Goal: Use online tool/utility: Use online tool/utility

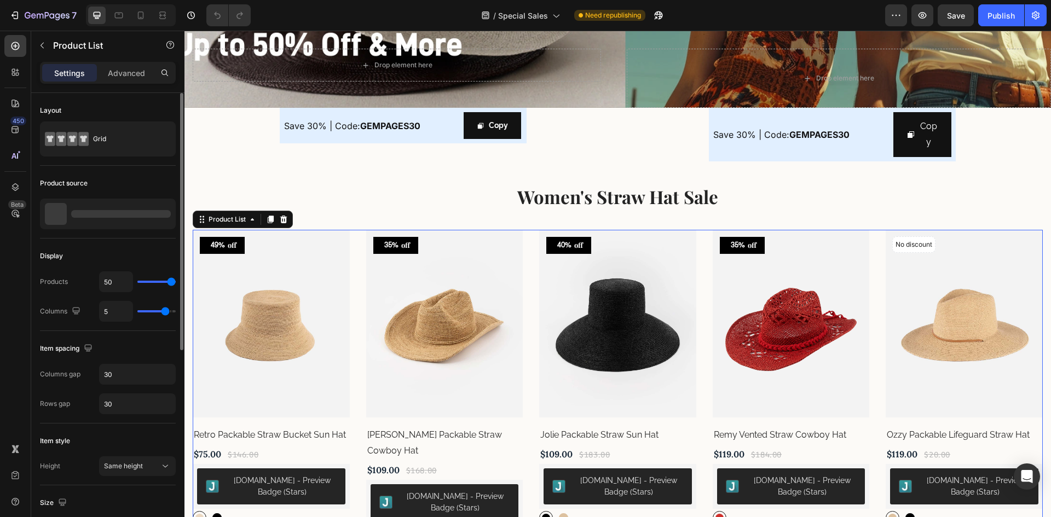
radio input "true"
type input "4"
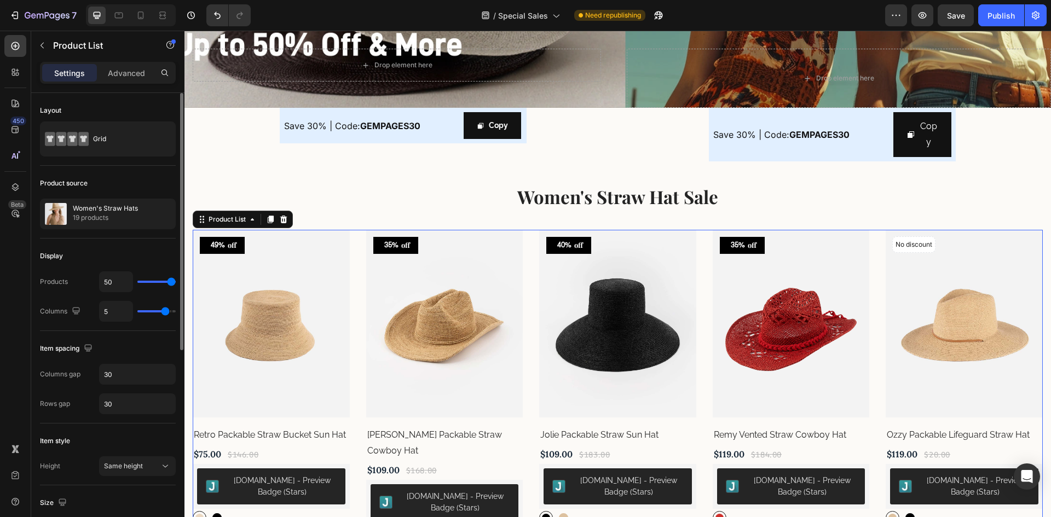
type input "4"
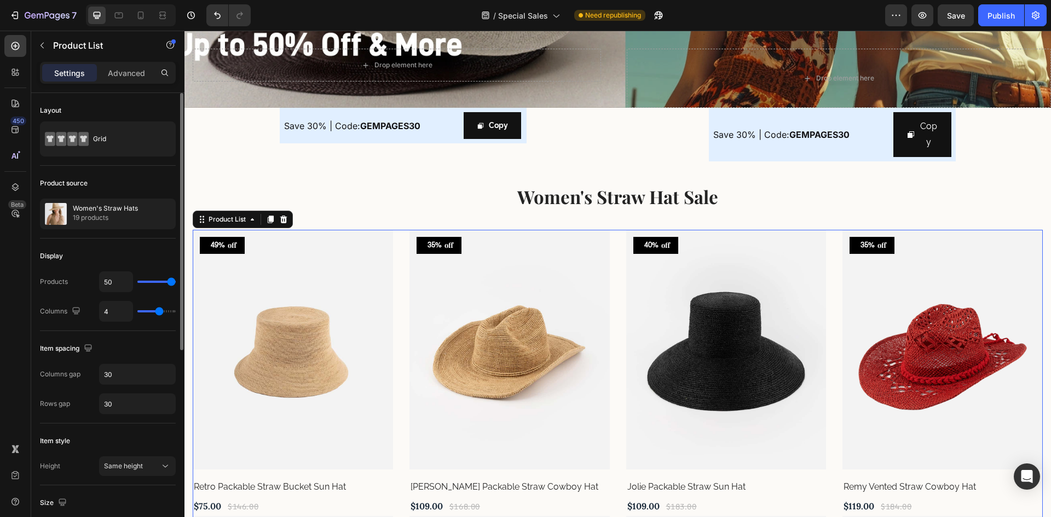
type input "3"
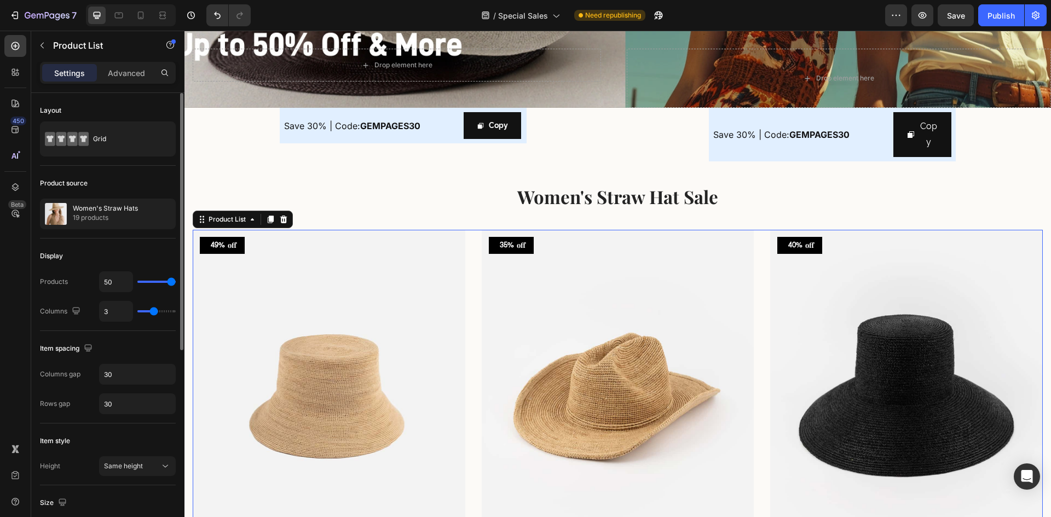
type input "4"
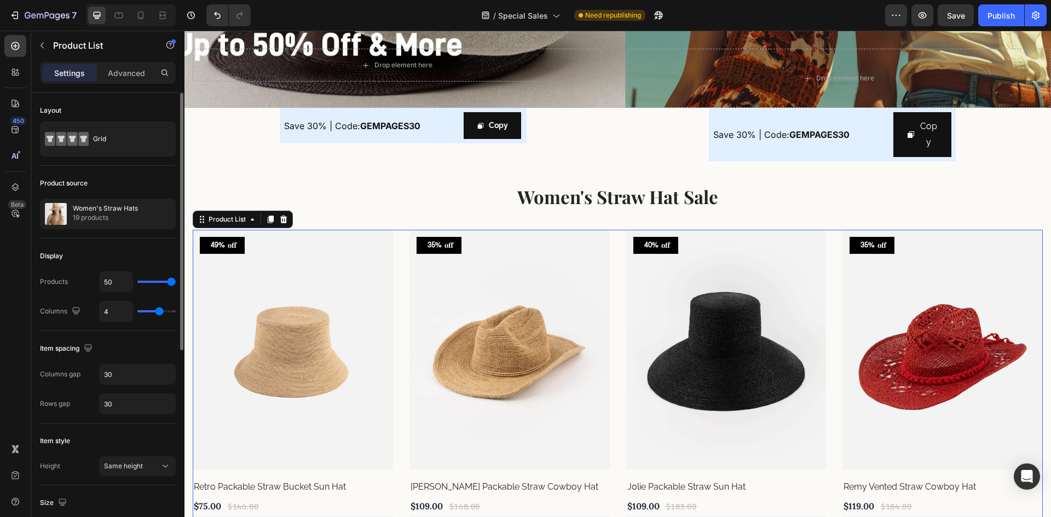
type input "4"
click at [159, 311] on input "range" at bounding box center [156, 311] width 38 height 2
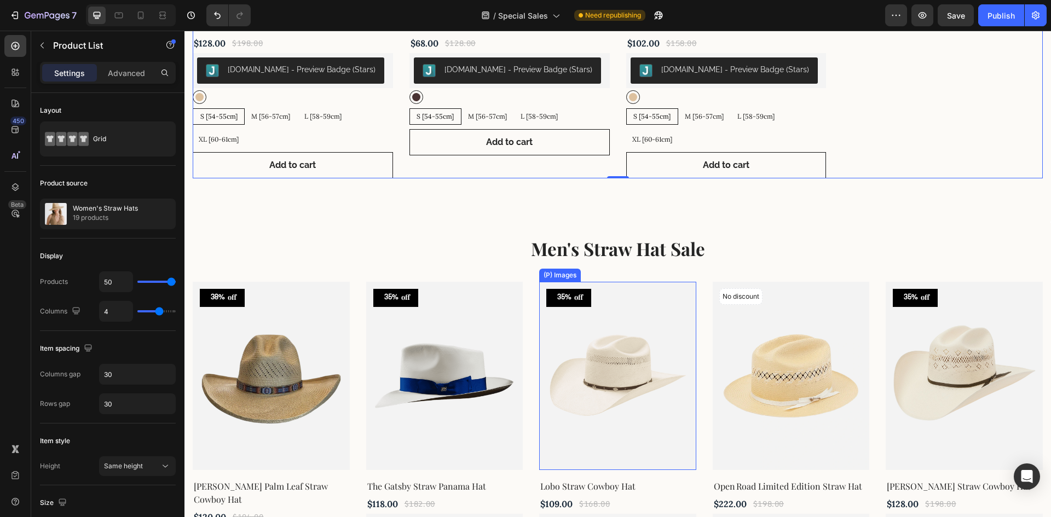
scroll to position [2573, 0]
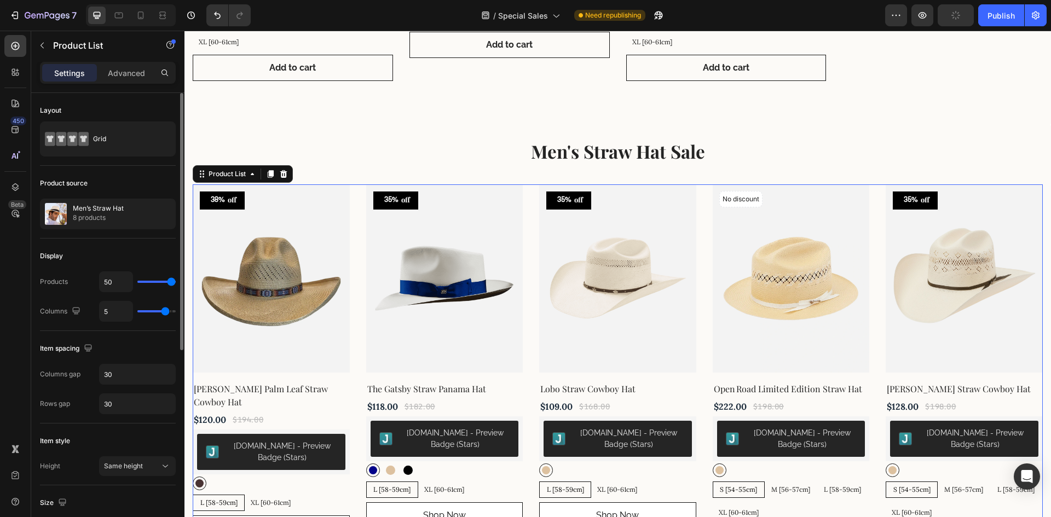
type input "4"
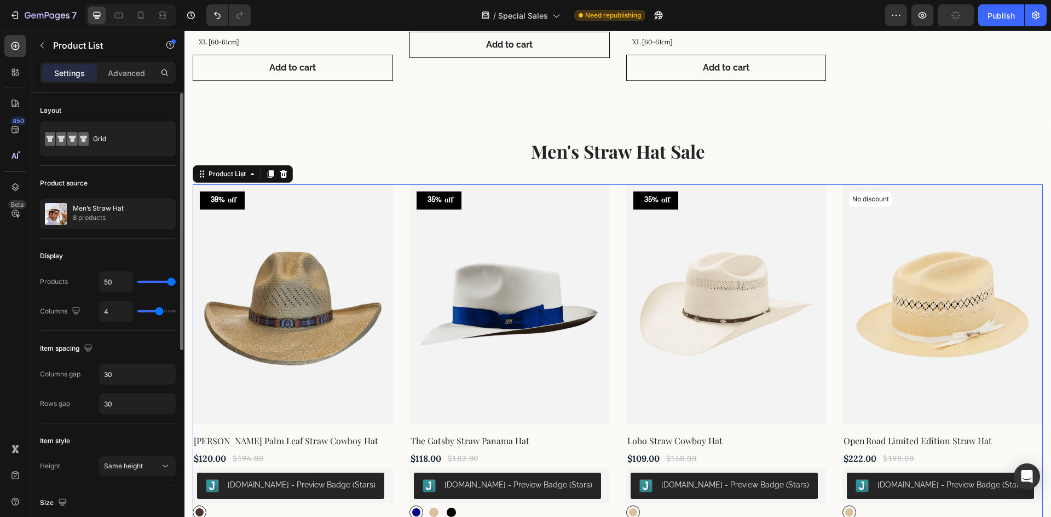
drag, startPoint x: 168, startPoint y: 310, endPoint x: 158, endPoint y: 310, distance: 10.4
type input "4"
click at [158, 310] on input "range" at bounding box center [156, 311] width 38 height 2
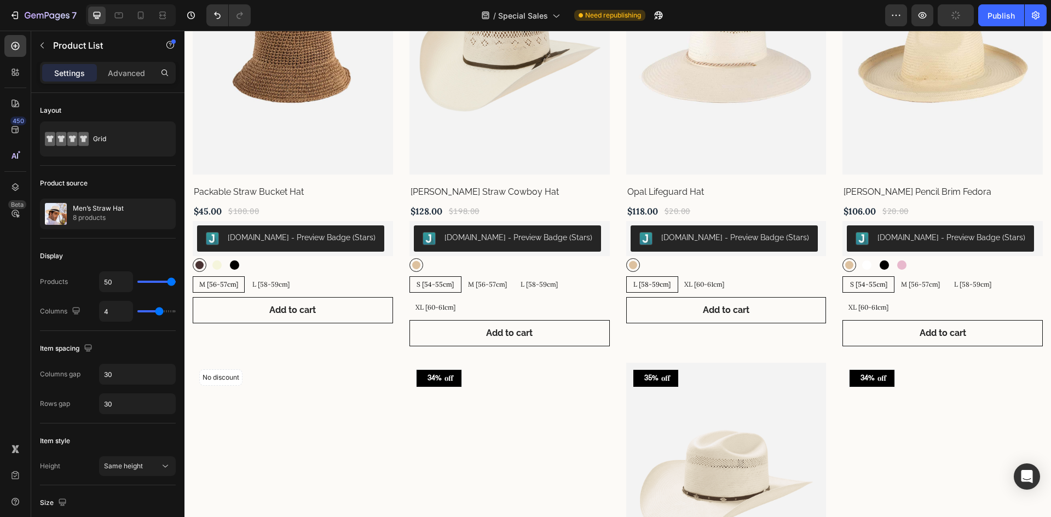
scroll to position [1368, 0]
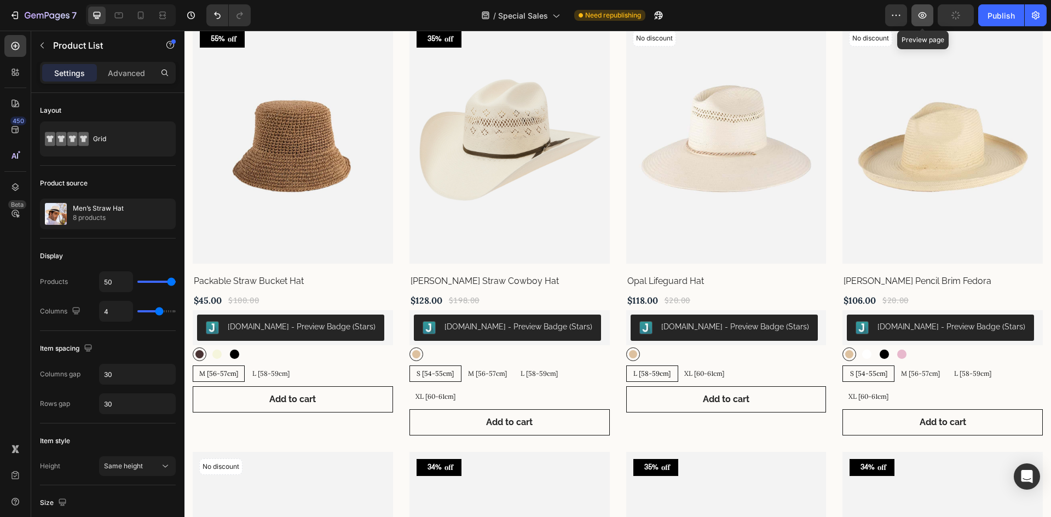
click at [922, 16] on icon "button" at bounding box center [922, 15] width 8 height 7
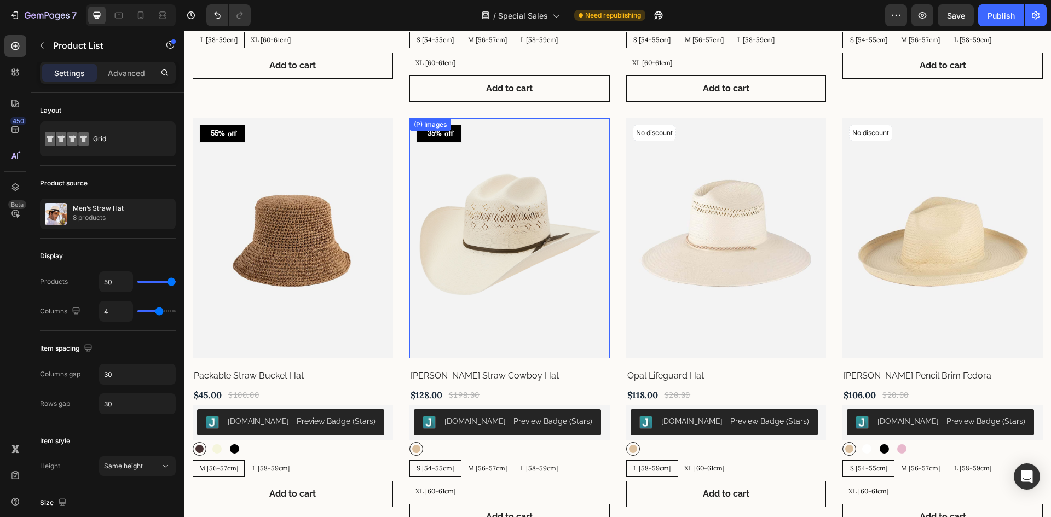
scroll to position [1204, 0]
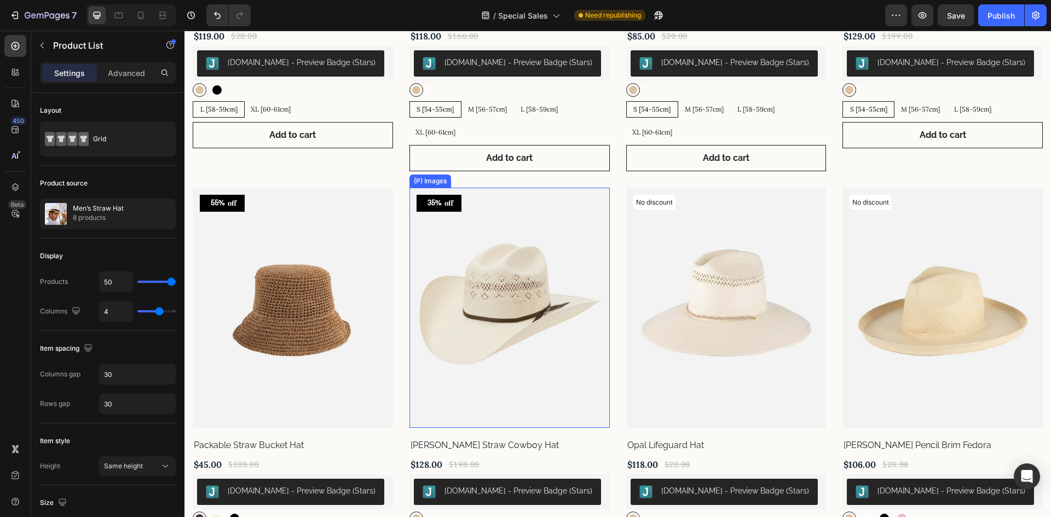
drag, startPoint x: 539, startPoint y: 282, endPoint x: 546, endPoint y: 281, distance: 7.7
click at [539, 282] on img at bounding box center [509, 308] width 200 height 240
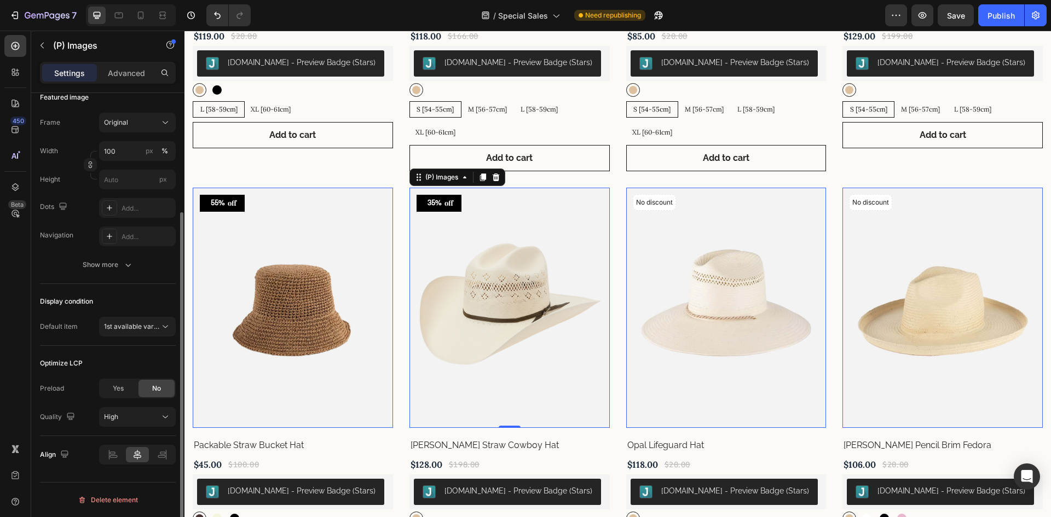
scroll to position [0, 0]
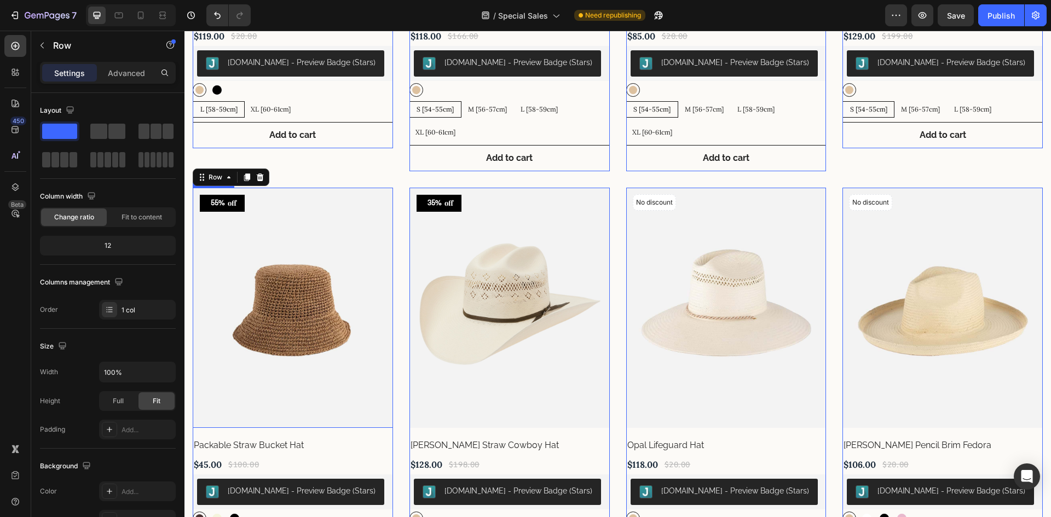
click at [351, 362] on img at bounding box center [293, 308] width 200 height 240
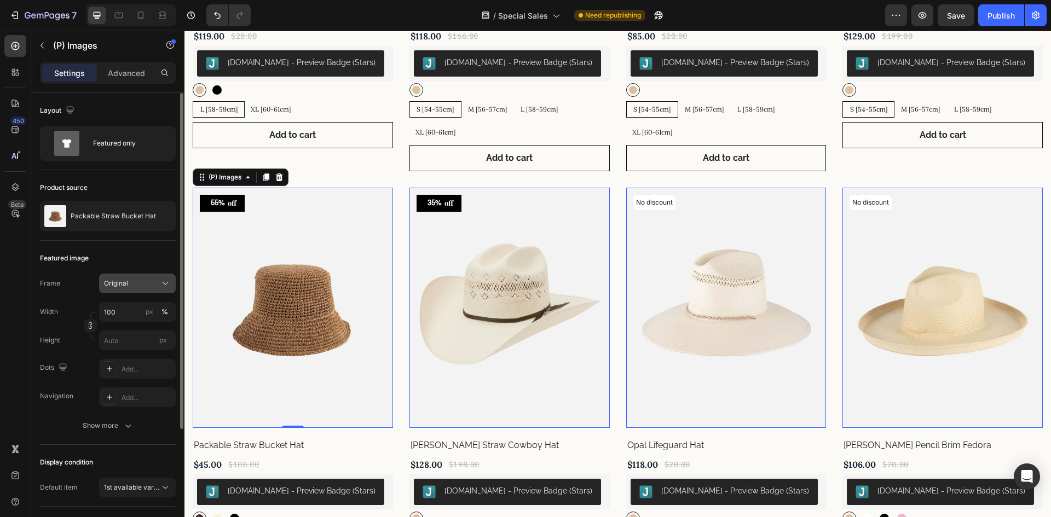
click at [132, 283] on div "Original" at bounding box center [131, 284] width 54 height 10
click at [140, 308] on div "Square" at bounding box center [134, 310] width 63 height 11
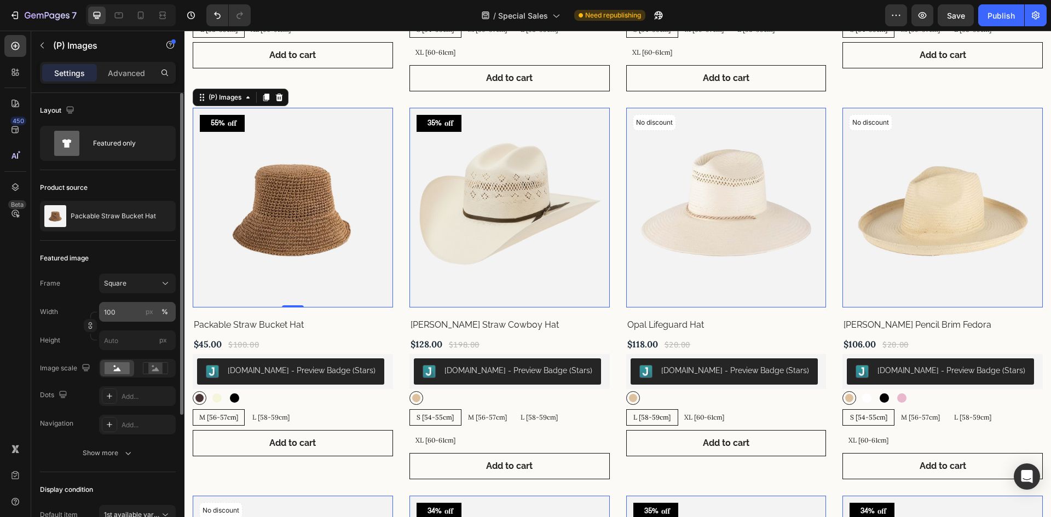
scroll to position [1125, 0]
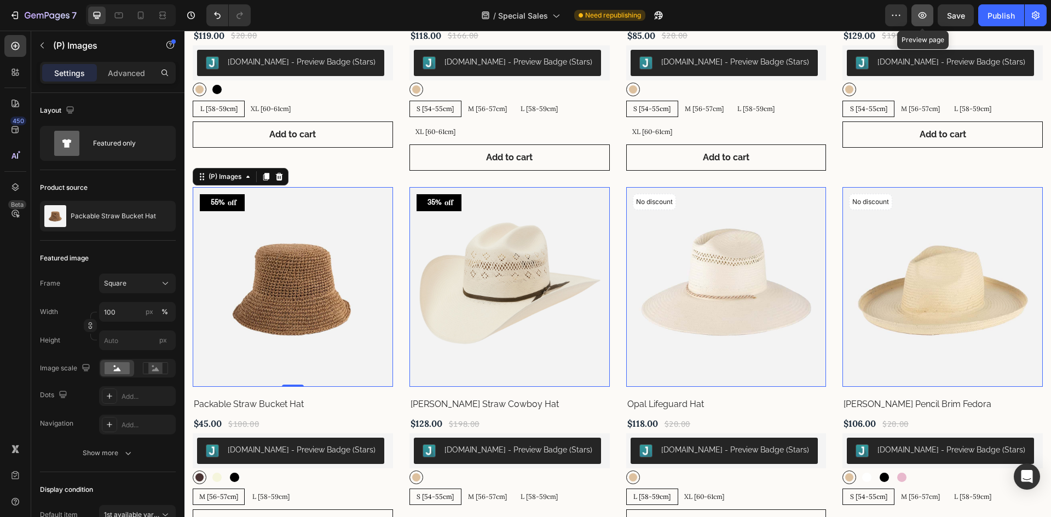
click at [922, 17] on icon "button" at bounding box center [922, 15] width 11 height 11
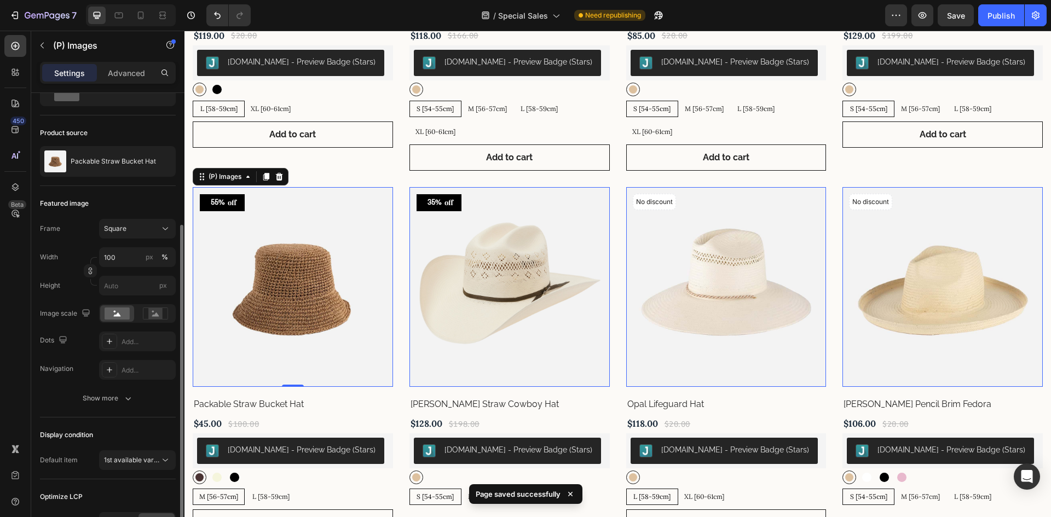
scroll to position [109, 0]
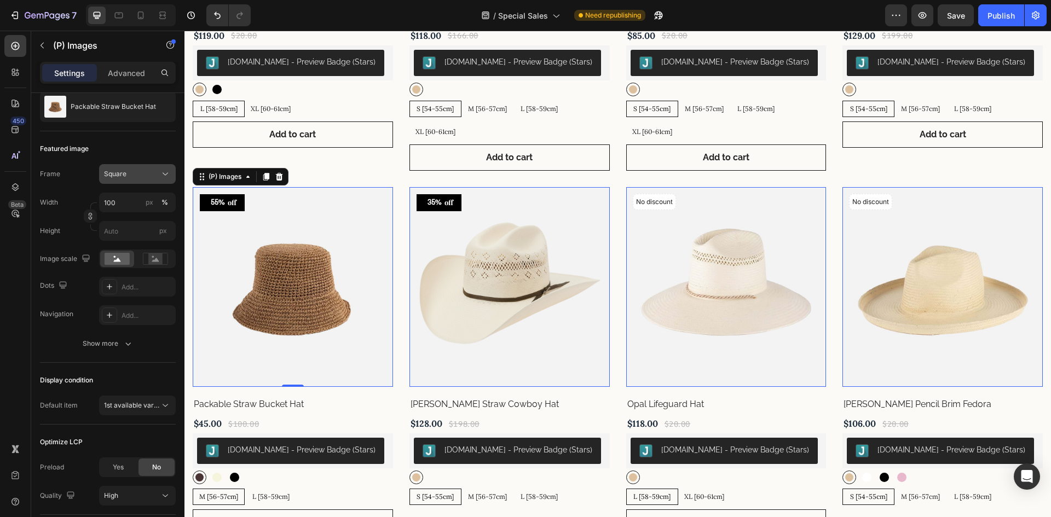
click at [134, 177] on div "Square" at bounding box center [131, 174] width 54 height 10
click at [916, 18] on button "button" at bounding box center [922, 15] width 22 height 22
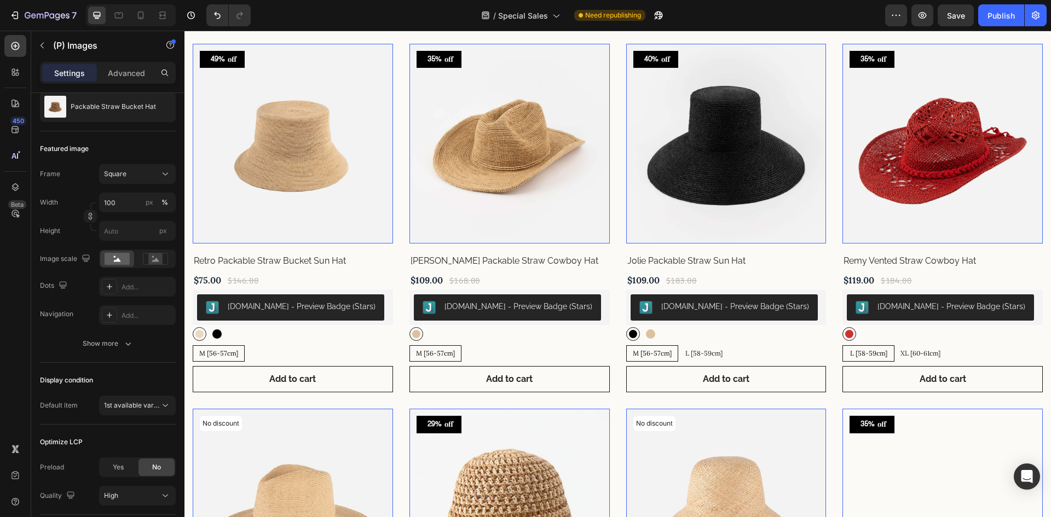
scroll to position [523, 0]
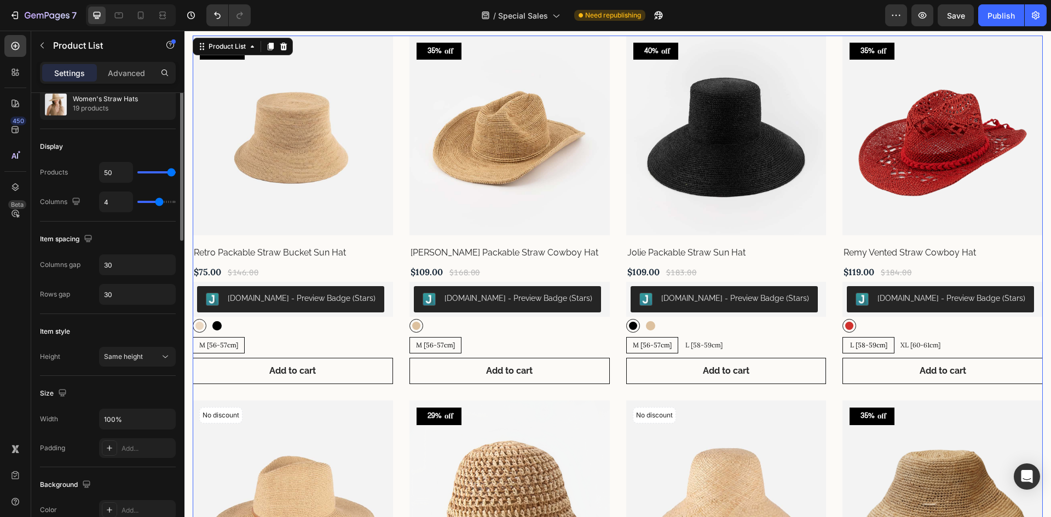
scroll to position [0, 0]
